Goal: Entertainment & Leisure: Consume media (video, audio)

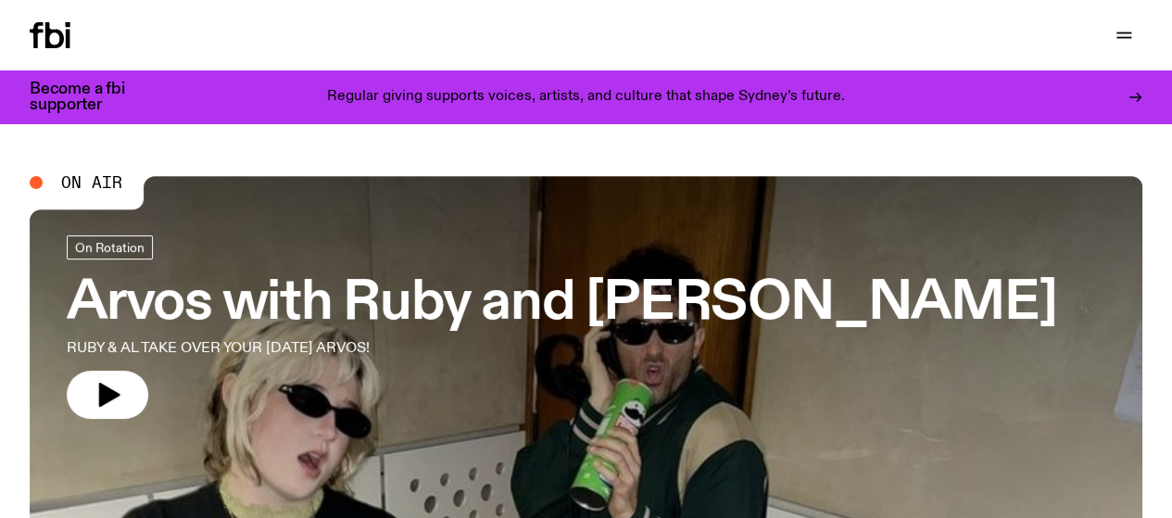
click at [100, 181] on span "On Air" at bounding box center [91, 182] width 61 height 17
click at [34, 180] on div at bounding box center [36, 182] width 13 height 13
click at [84, 386] on button "button" at bounding box center [108, 395] width 82 height 48
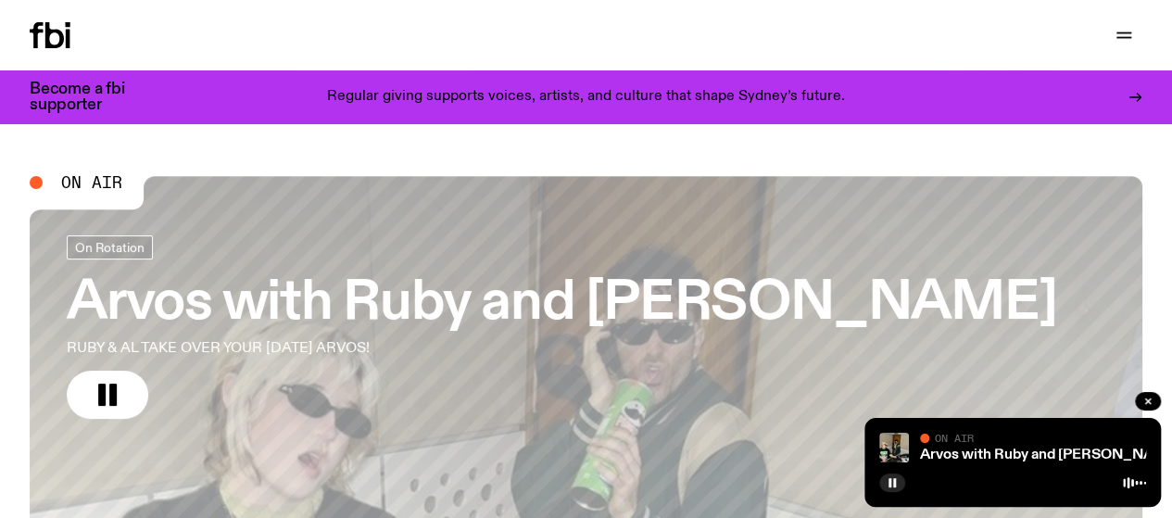
click at [0, 0] on link "Explore" at bounding box center [0, 0] width 0 height 0
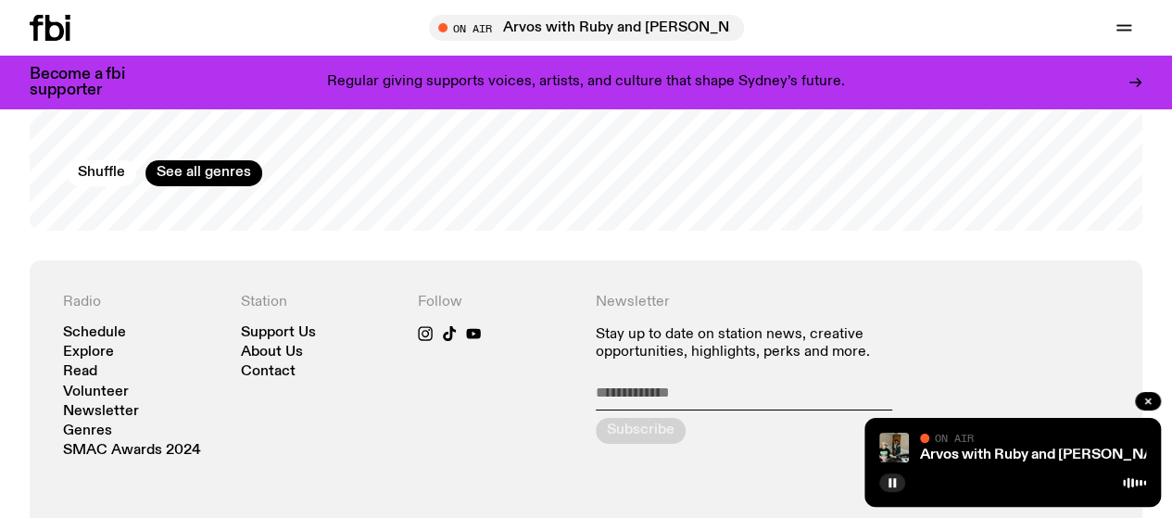
scroll to position [2832, 0]
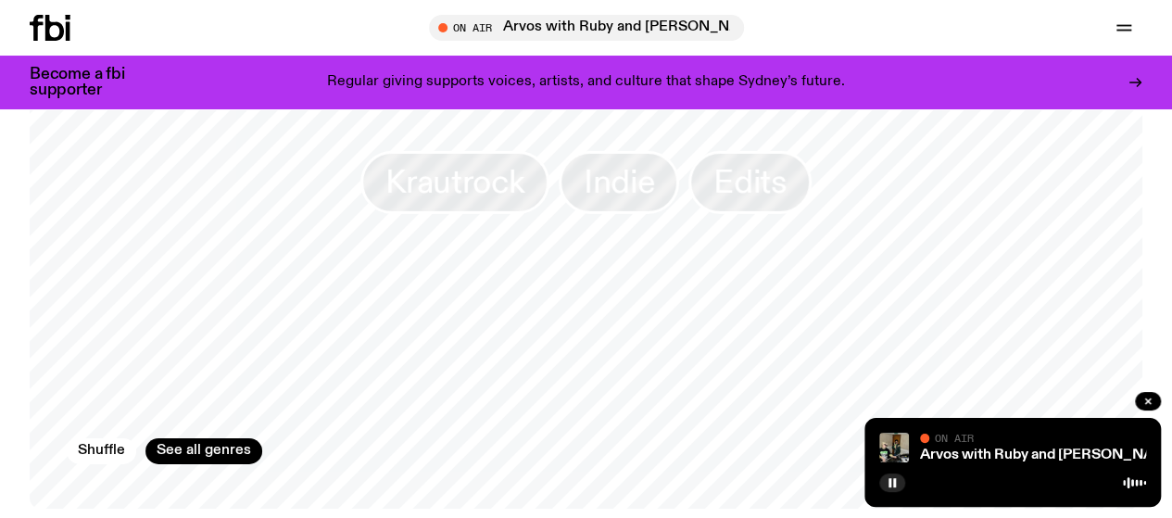
click at [0, 0] on icon "button" at bounding box center [0, 0] width 0 height 0
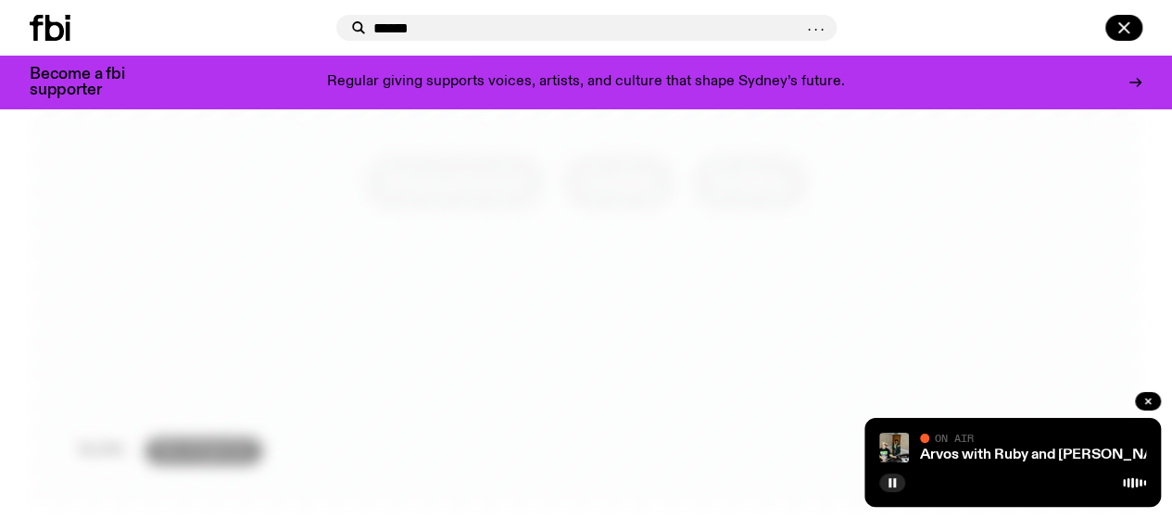
type input "******"
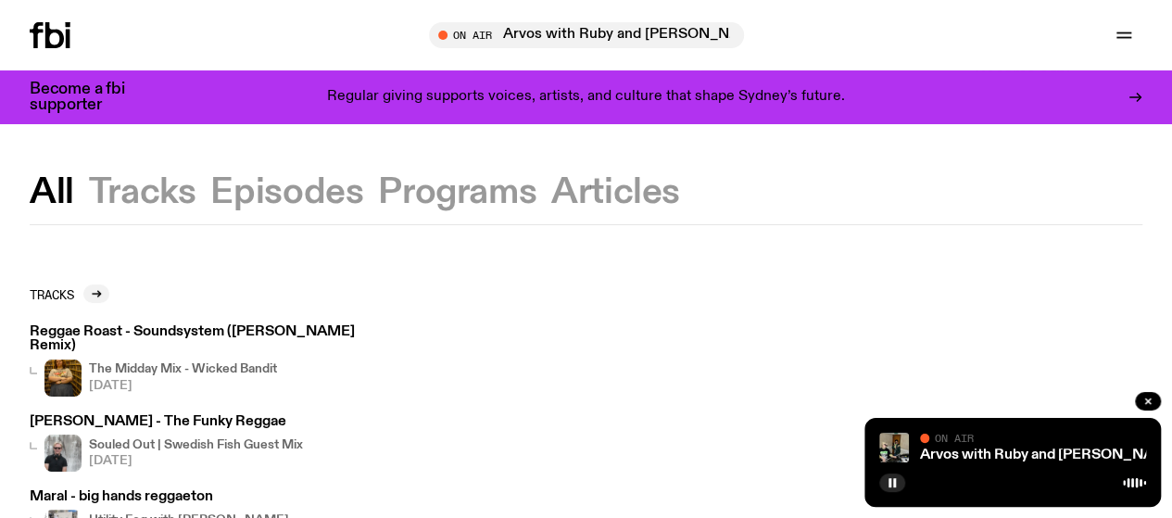
click at [119, 363] on h4 "The Midday Mix - Wicked Bandit" at bounding box center [183, 369] width 188 height 12
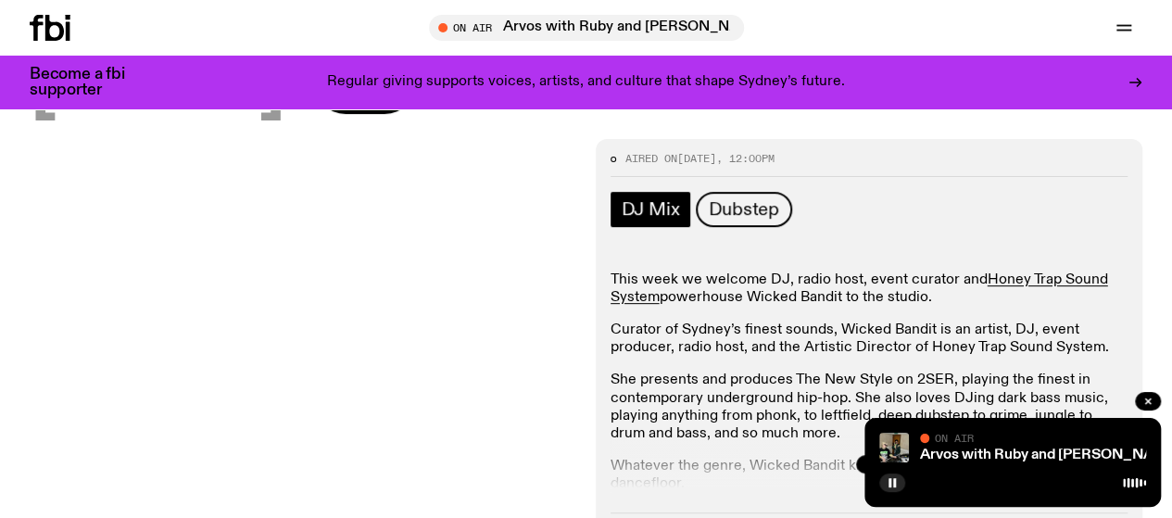
scroll to position [267, 0]
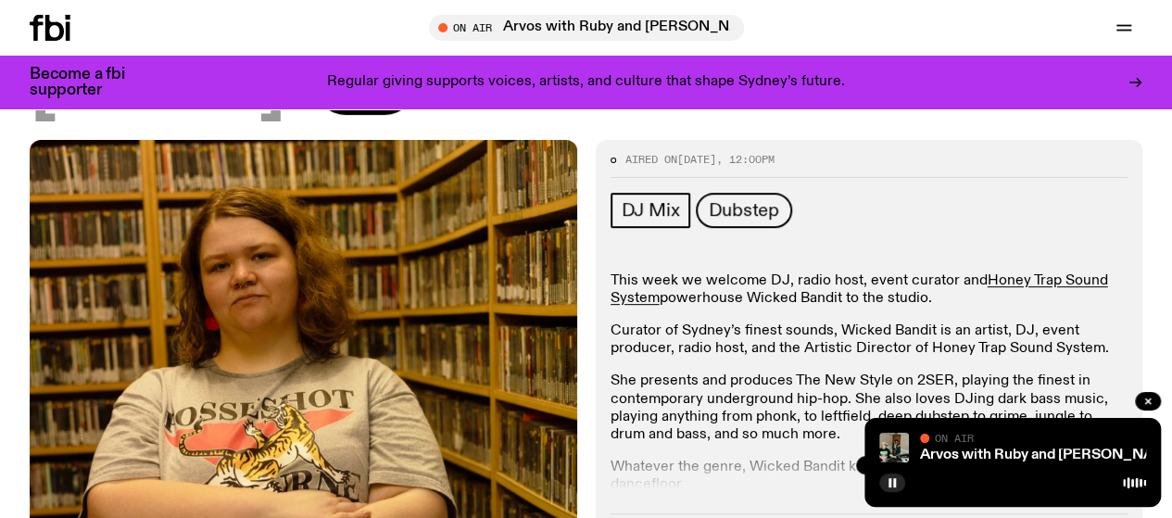
click at [384, 101] on icon "button" at bounding box center [365, 82] width 37 height 37
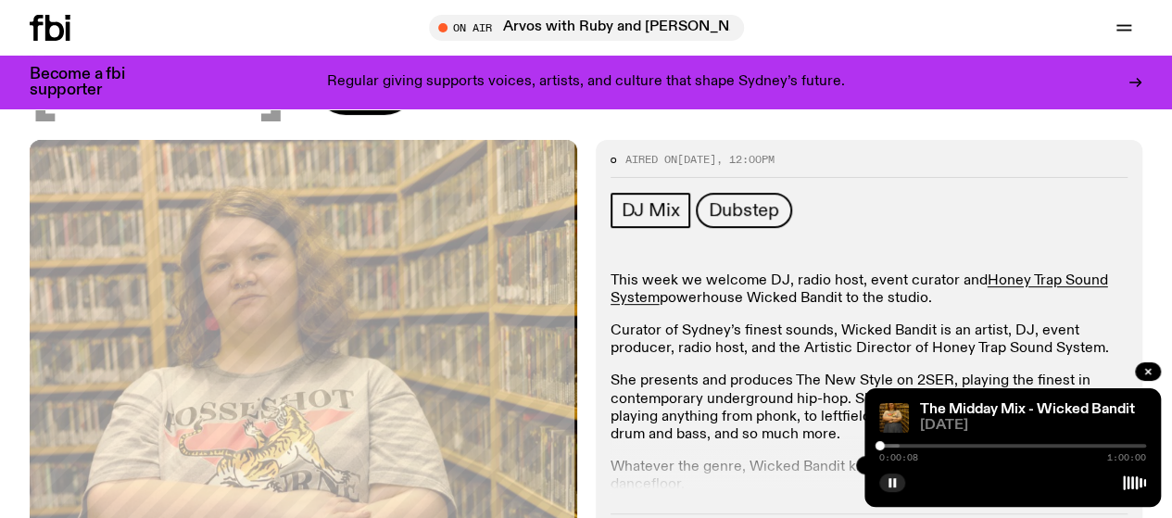
click at [897, 446] on div at bounding box center [766, 446] width 267 height 4
click at [933, 448] on div at bounding box center [1013, 446] width 267 height 4
click at [964, 448] on div at bounding box center [1013, 446] width 267 height 4
click at [994, 448] on div at bounding box center [1013, 446] width 267 height 4
